Goal: Information Seeking & Learning: Learn about a topic

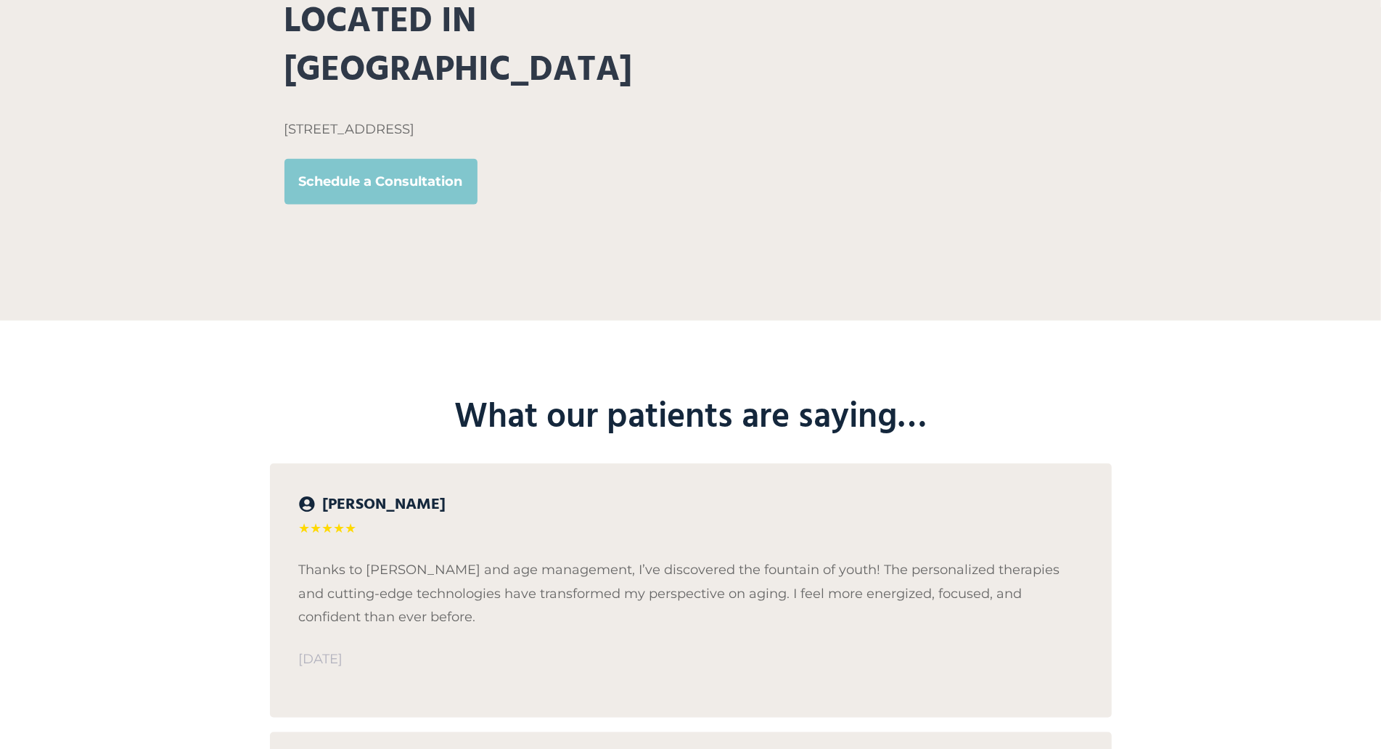
scroll to position [1455, 0]
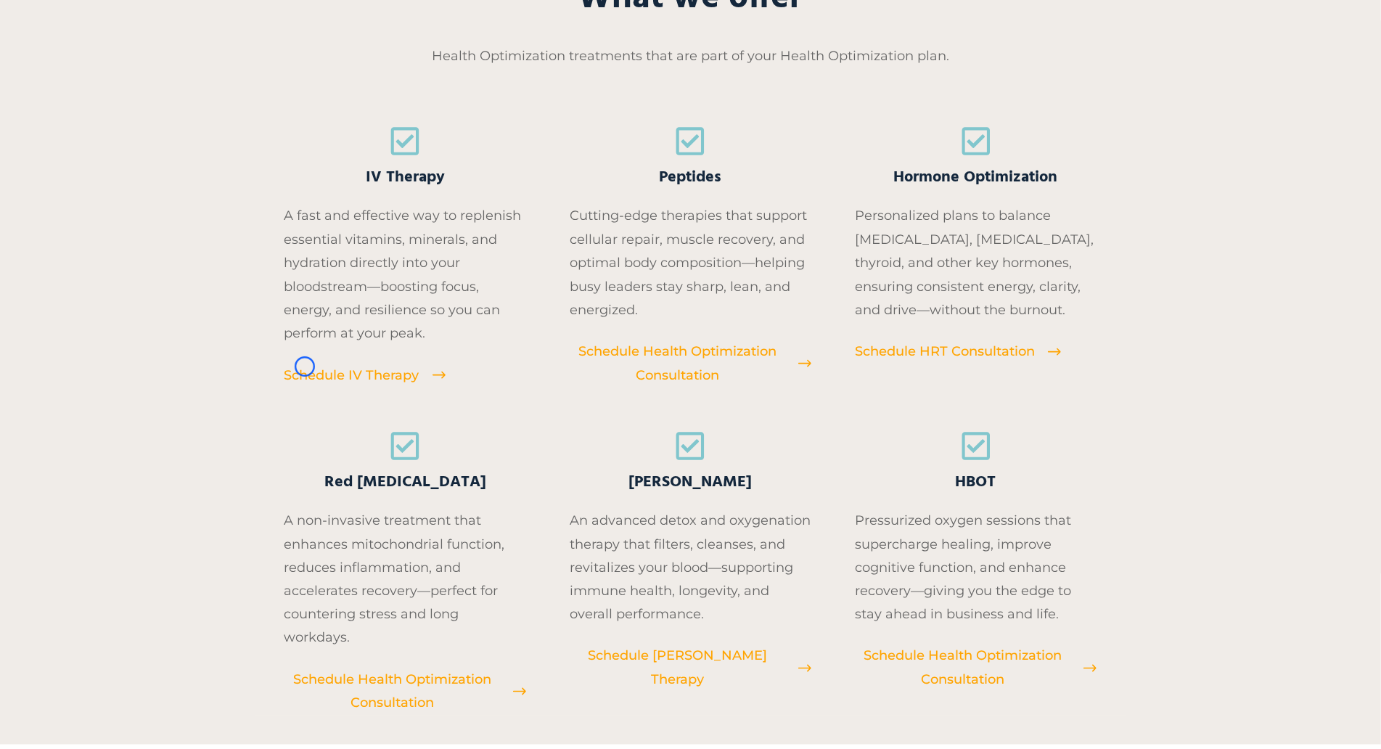
click at [305, 366] on span "Schedule IV Therapy" at bounding box center [351, 374] width 135 height 23
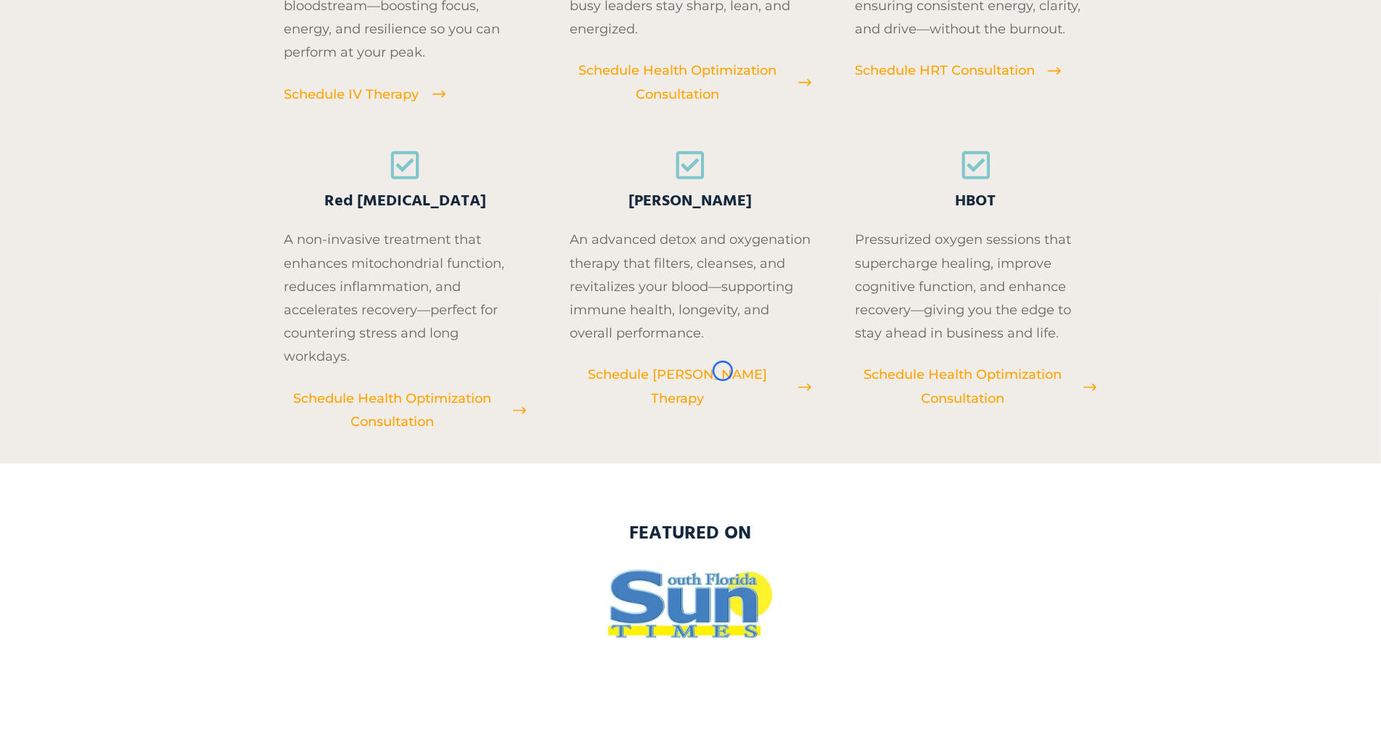
click at [723, 371] on span "Schedule [PERSON_NAME] Therapy" at bounding box center [677, 386] width 215 height 47
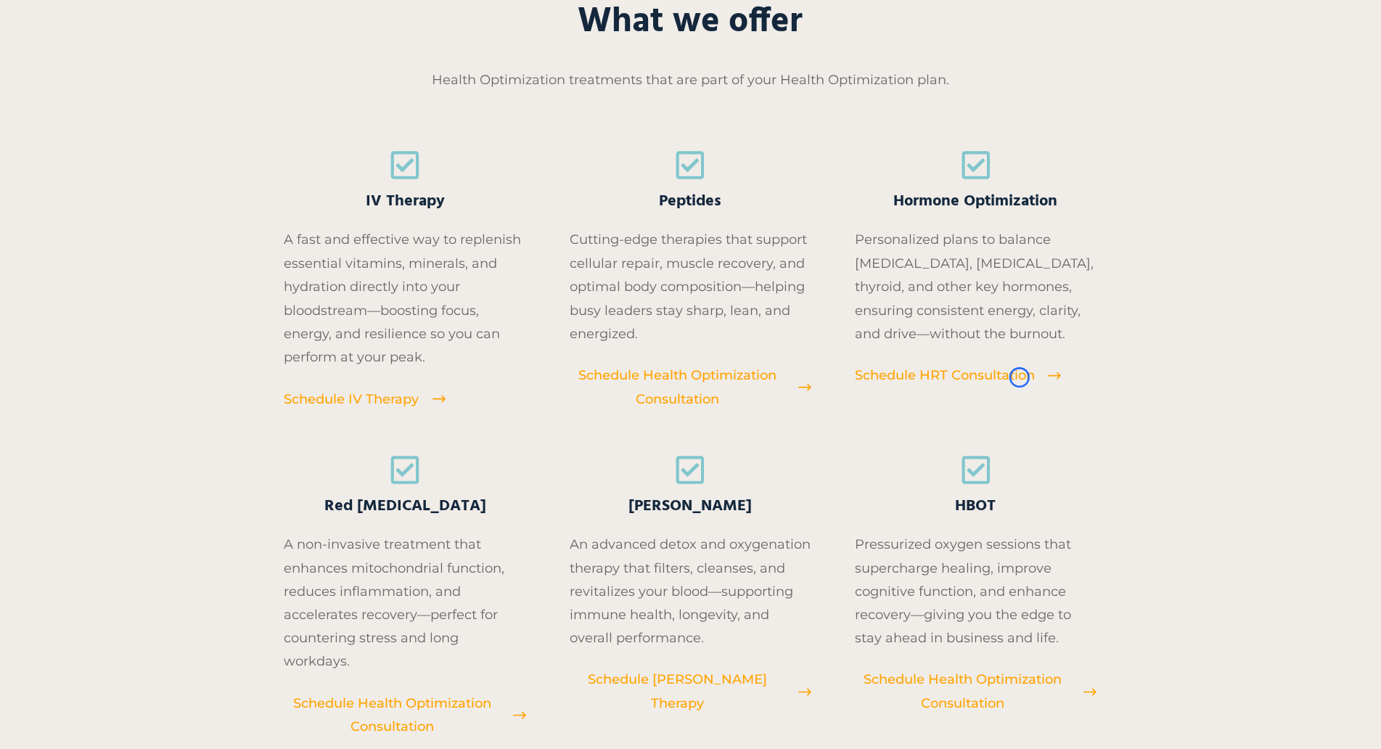
click at [1019, 377] on span "Schedule HRT Consultation" at bounding box center [945, 374] width 180 height 23
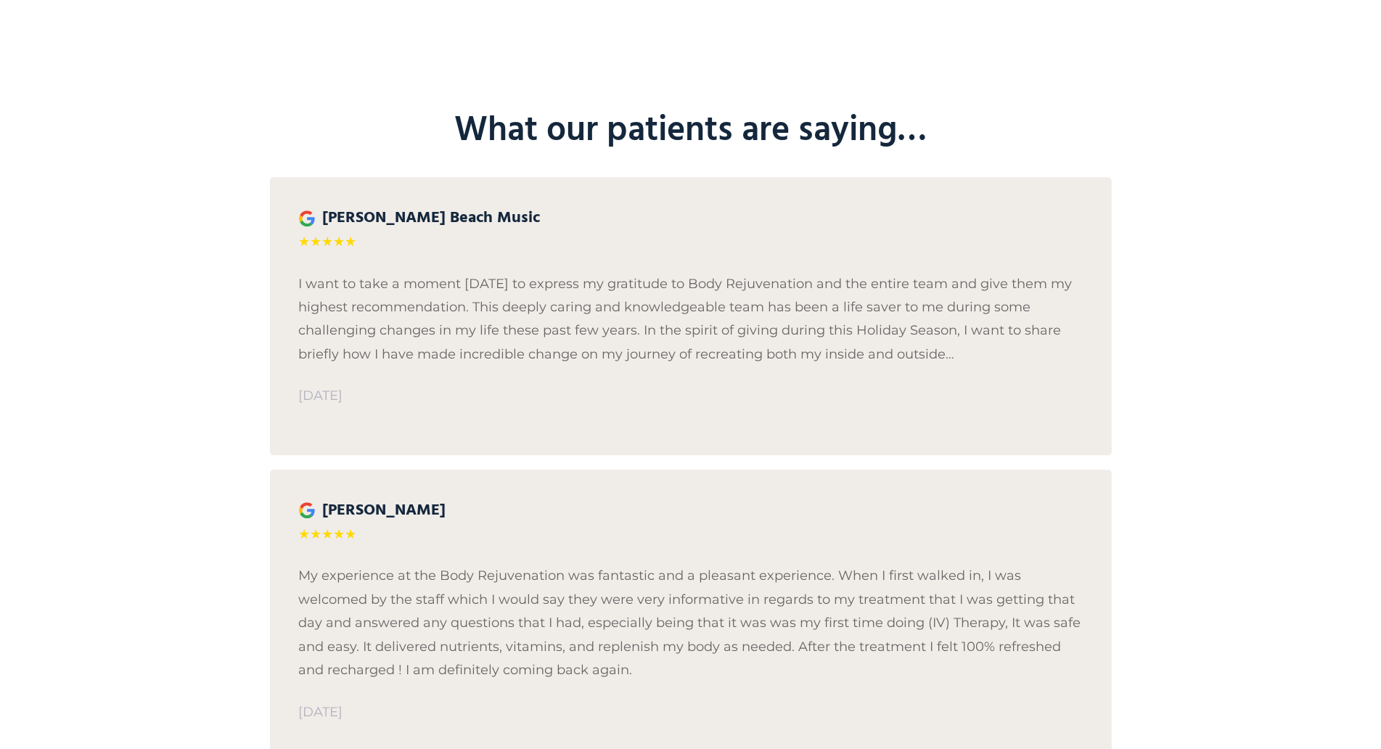
scroll to position [2684, 0]
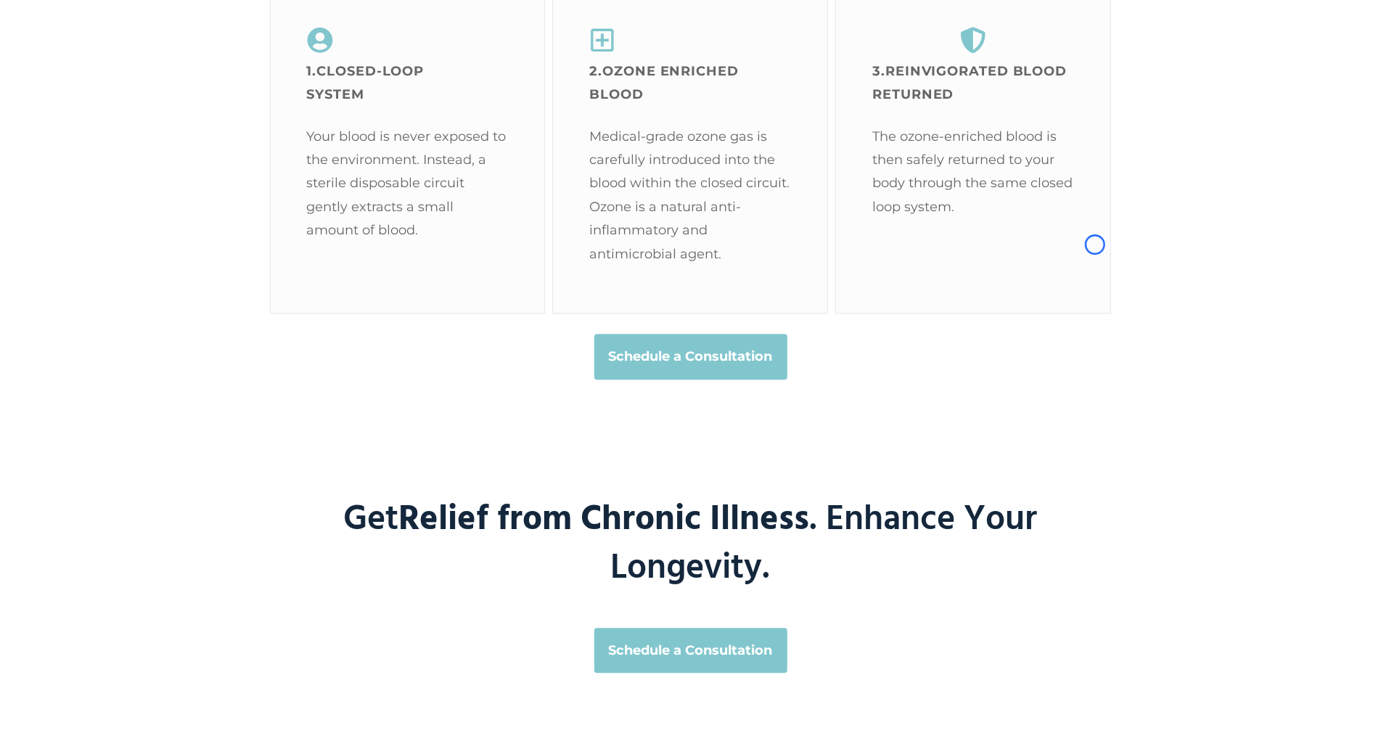
scroll to position [2698, 0]
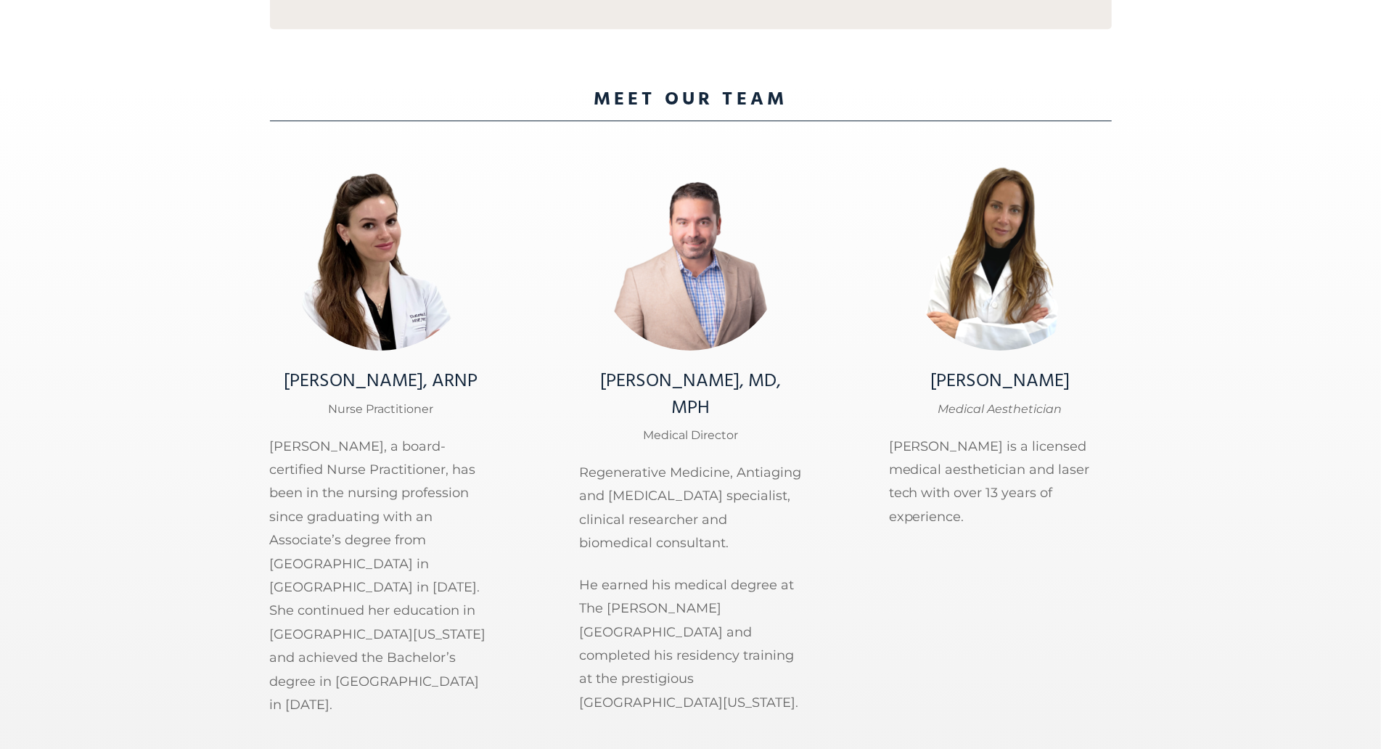
scroll to position [3662, 0]
